Goal: Check status: Check status

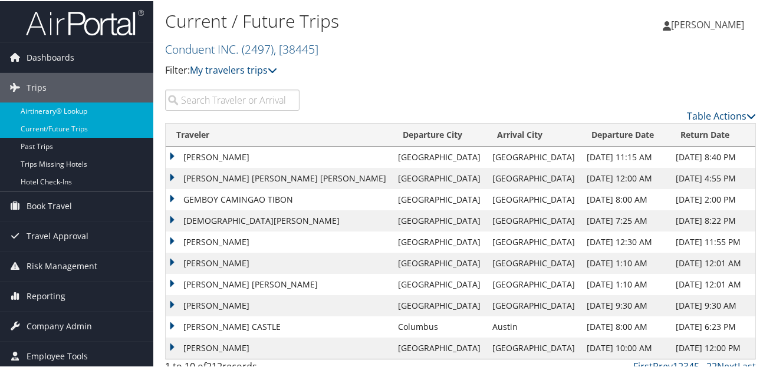
click at [68, 109] on link "Airtinerary® Lookup" at bounding box center [76, 110] width 153 height 18
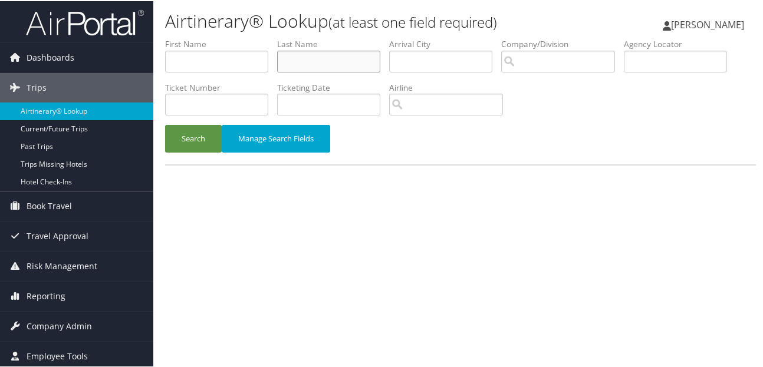
click at [308, 57] on input "text" at bounding box center [328, 61] width 103 height 22
type input "[PERSON_NAME]"
type input "Mark"
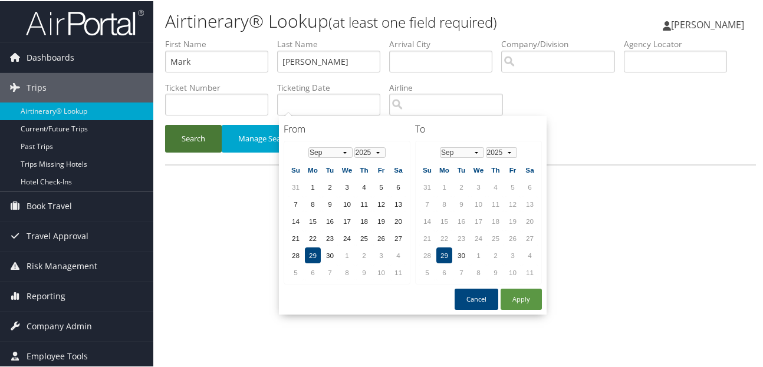
click at [185, 137] on button "Search" at bounding box center [193, 138] width 57 height 28
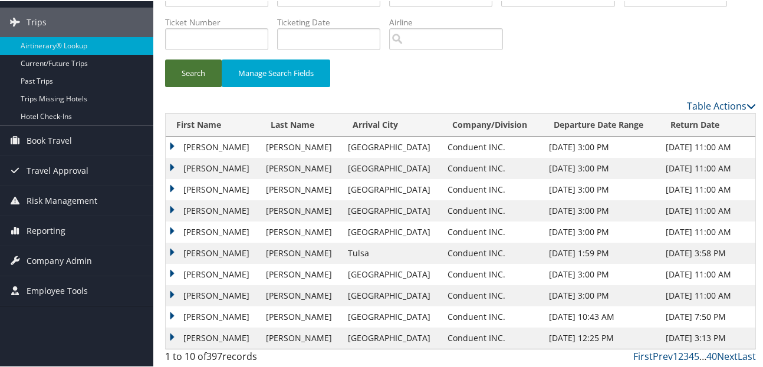
scroll to position [67, 0]
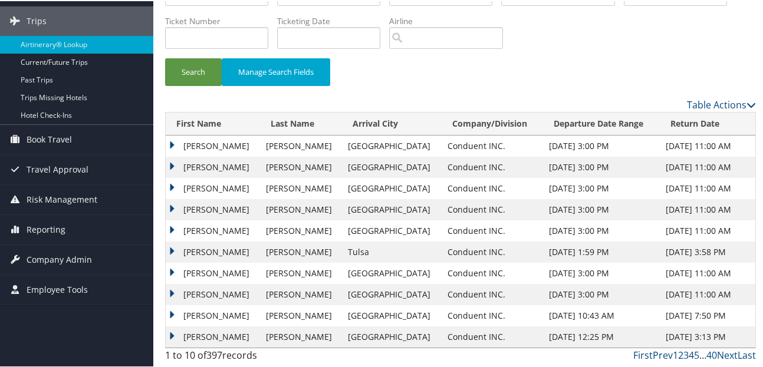
click at [171, 335] on td "[PERSON_NAME]" at bounding box center [213, 336] width 94 height 21
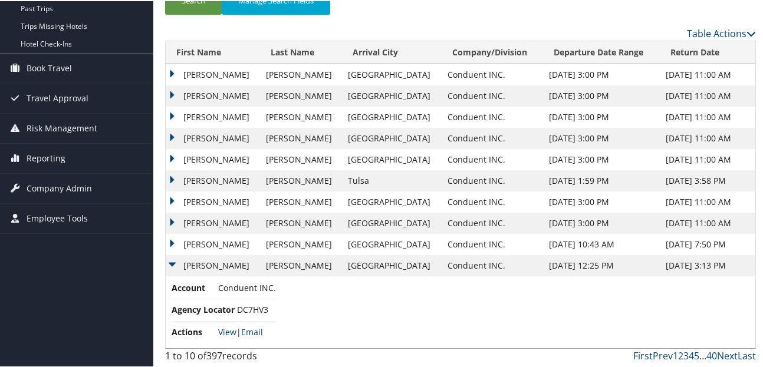
scroll to position [139, 0]
click at [225, 328] on link "View" at bounding box center [227, 330] width 18 height 11
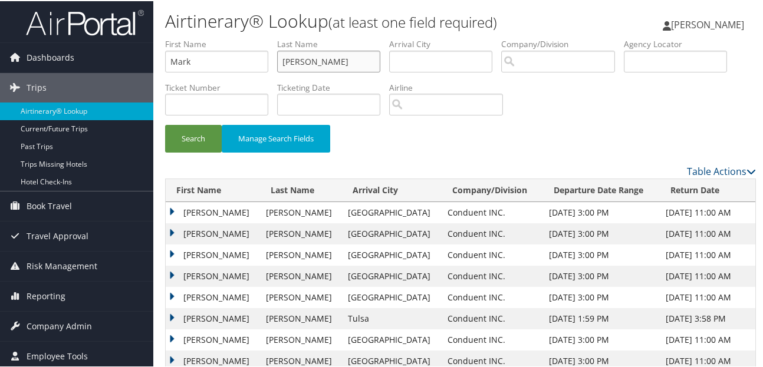
drag, startPoint x: 337, startPoint y: 57, endPoint x: 281, endPoint y: 52, distance: 55.6
click at [281, 52] on input "[PERSON_NAME]" at bounding box center [328, 61] width 103 height 22
drag, startPoint x: 227, startPoint y: 54, endPoint x: 171, endPoint y: 57, distance: 56.1
click at [171, 57] on input "Mark" at bounding box center [216, 61] width 103 height 22
click at [347, 58] on input "text" at bounding box center [328, 61] width 103 height 22
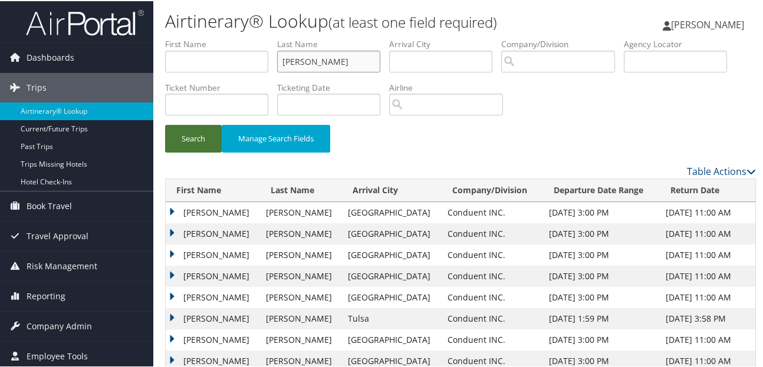
type input "[PERSON_NAME]"
drag, startPoint x: 201, startPoint y: 134, endPoint x: 219, endPoint y: 134, distance: 17.7
click at [201, 134] on button "Search" at bounding box center [193, 138] width 57 height 28
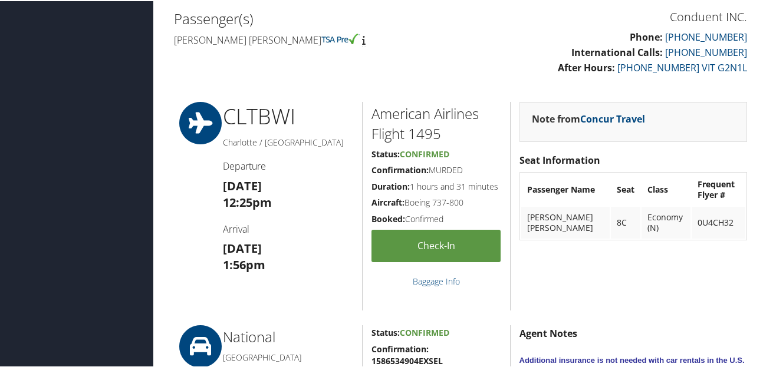
scroll to position [531, 0]
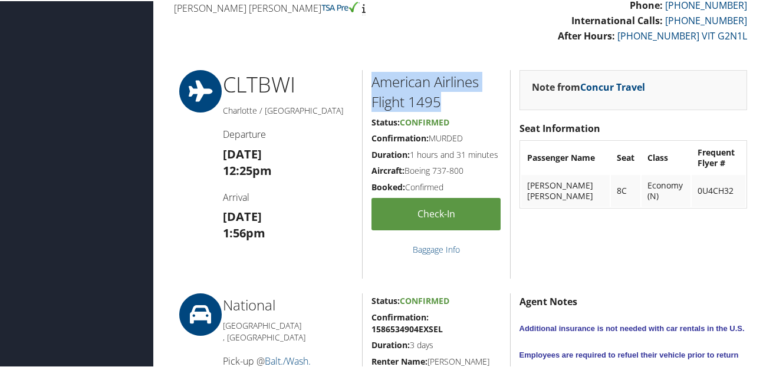
drag, startPoint x: 452, startPoint y: 101, endPoint x: 369, endPoint y: 79, distance: 86.7
click at [369, 79] on div "American Airlines Flight 1495 Status: Confirmed Confirmation: MURDED Duration: …" at bounding box center [436, 173] width 148 height 209
drag, startPoint x: 369, startPoint y: 79, endPoint x: 408, endPoint y: 92, distance: 41.6
copy h2 "American Airlines Flight 1495"
